Goal: Transaction & Acquisition: Purchase product/service

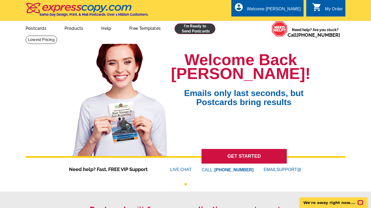
click at [190, 32] on link at bounding box center [195, 28] width 41 height 11
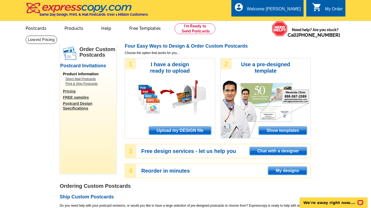
click at [198, 130] on span "Upload my DESIGN file" at bounding box center [180, 131] width 62 height 8
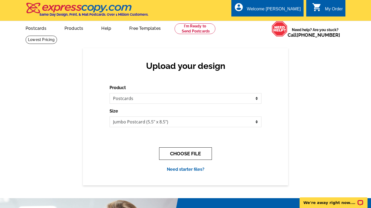
click at [199, 156] on button "CHOOSE FILE" at bounding box center [185, 154] width 53 height 13
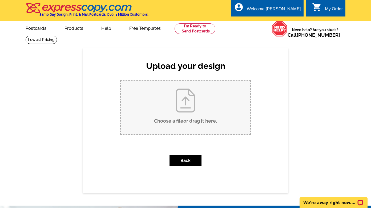
click at [190, 127] on input "Choose a file or drag it here ." at bounding box center [186, 108] width 130 height 54
type input "C:\fakepath\Paulina - Monthly Postcard (3).pdf"
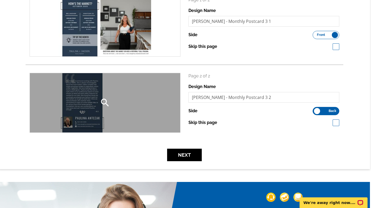
scroll to position [93, 1]
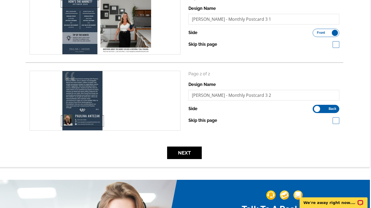
click at [189, 159] on div "Review your upload search Page 1 of 2 Design Name Paulina - Monthly Postcard 3 …" at bounding box center [184, 61] width 371 height 212
click at [189, 154] on button "Next" at bounding box center [184, 153] width 35 height 13
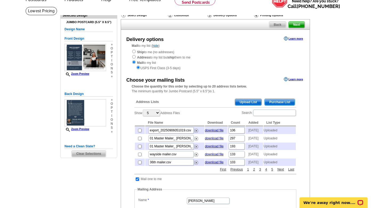
scroll to position [31, 0]
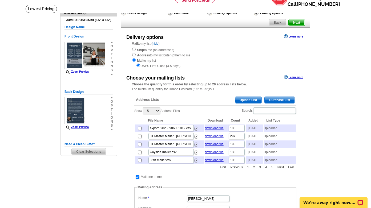
click at [251, 98] on span "Upload List" at bounding box center [248, 100] width 26 height 6
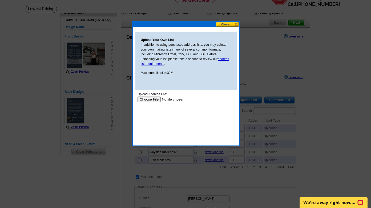
scroll to position [0, 0]
click at [154, 100] on input "file" at bounding box center [171, 100] width 67 height 6
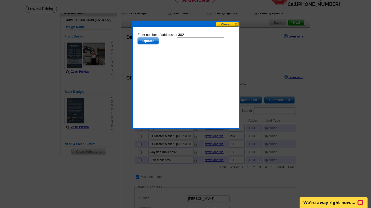
click at [151, 42] on span "Update" at bounding box center [148, 41] width 21 height 6
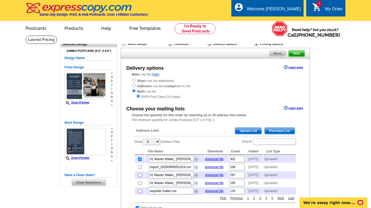
click at [294, 54] on span "Next" at bounding box center [297, 53] width 16 height 6
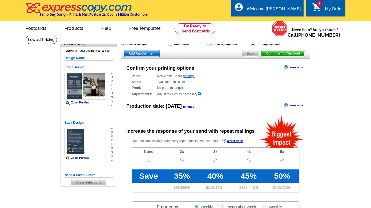
radio input "false"
click at [146, 158] on td at bounding box center [148, 163] width 33 height 14
click at [148, 160] on input "radio" at bounding box center [148, 160] width 3 height 3
radio input "true"
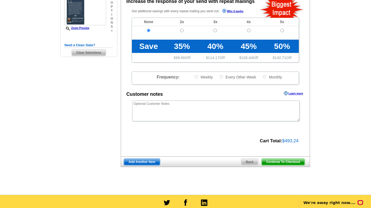
scroll to position [131, 0]
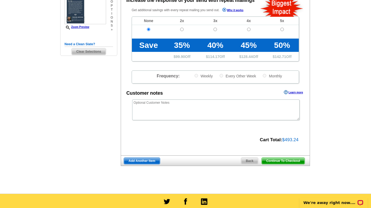
click at [140, 162] on span "Add Another Item" at bounding box center [142, 161] width 36 height 6
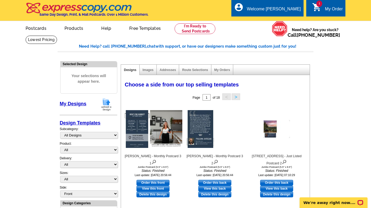
click at [103, 105] on img at bounding box center [106, 105] width 14 height 14
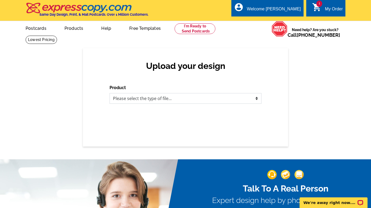
select select "1"
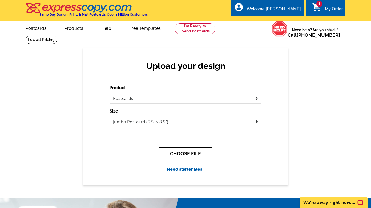
click at [174, 157] on button "CHOOSE FILE" at bounding box center [185, 154] width 53 height 13
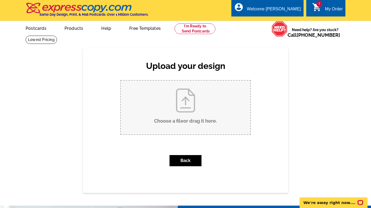
click at [176, 130] on input "Choose a file or drag it here ." at bounding box center [186, 108] width 130 height 54
type input "C:\fakepath\Jacson - Monthly Postcard (4).pdf"
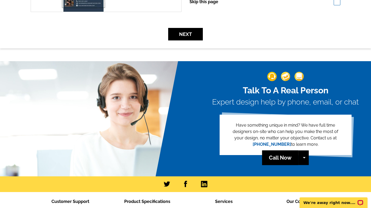
scroll to position [212, 1]
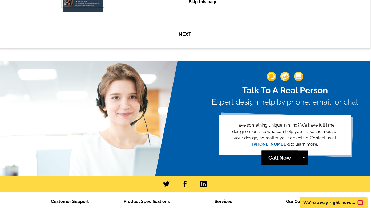
click at [193, 38] on button "Next" at bounding box center [185, 34] width 35 height 13
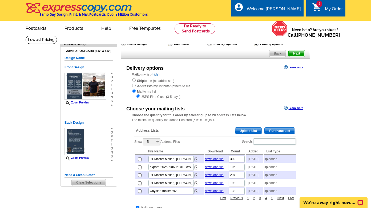
click at [250, 131] on span "Upload List" at bounding box center [248, 131] width 26 height 6
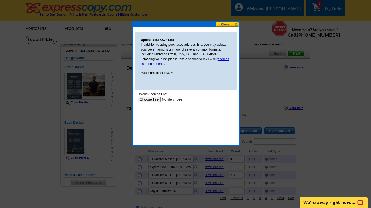
click at [153, 100] on input "file" at bounding box center [171, 100] width 67 height 6
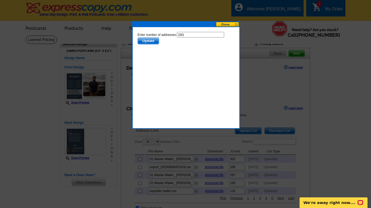
click at [151, 39] on span "Update" at bounding box center [148, 41] width 21 height 6
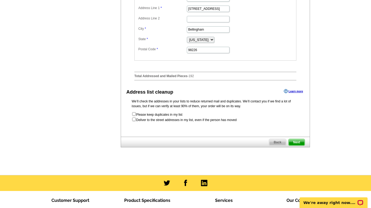
scroll to position [252, 0]
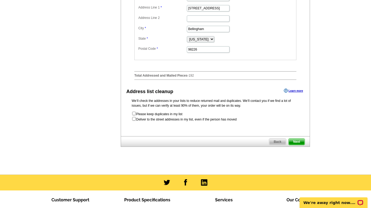
click at [300, 145] on span "Next" at bounding box center [297, 142] width 16 height 6
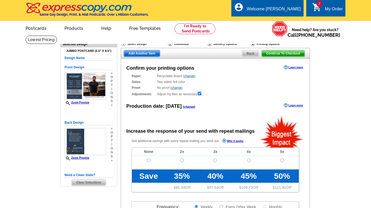
radio input "false"
click at [149, 159] on input "radio" at bounding box center [148, 160] width 3 height 3
radio input "true"
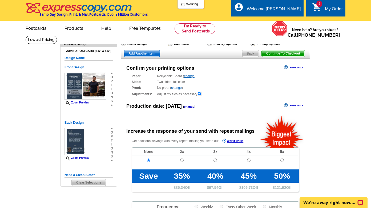
click at [280, 55] on span "Continue To Checkout" at bounding box center [283, 53] width 43 height 6
click at [279, 54] on span "Continue To Checkout" at bounding box center [283, 53] width 43 height 6
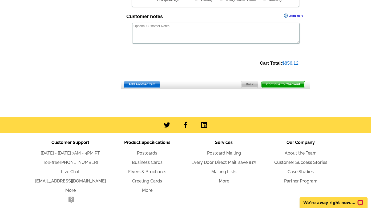
scroll to position [213, 0]
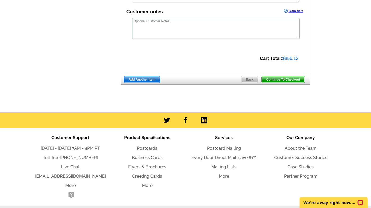
click at [272, 77] on span "Continue To Checkout" at bounding box center [283, 80] width 43 height 6
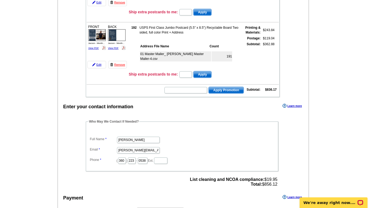
scroll to position [110, 0]
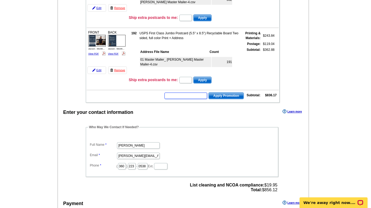
click at [198, 97] on input "text" at bounding box center [186, 96] width 43 height 6
type input "HURRY40"
click at [231, 98] on span "Apply Promotion" at bounding box center [226, 96] width 35 height 6
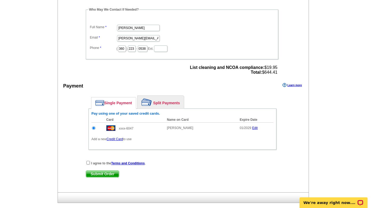
scroll to position [252, 0]
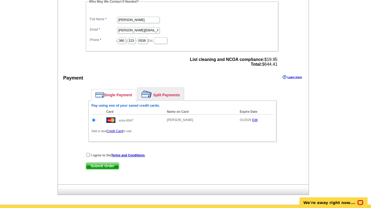
click at [89, 154] on input "checkbox" at bounding box center [87, 154] width 3 height 3
checkbox input "true"
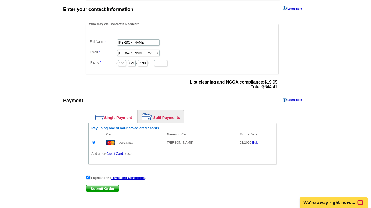
scroll to position [232, 0]
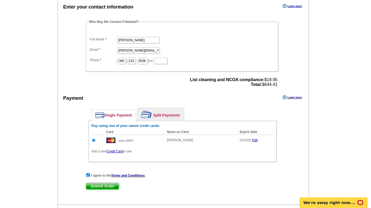
click at [104, 187] on span "Submit Order" at bounding box center [102, 186] width 33 height 6
